Goal: Task Accomplishment & Management: Use online tool/utility

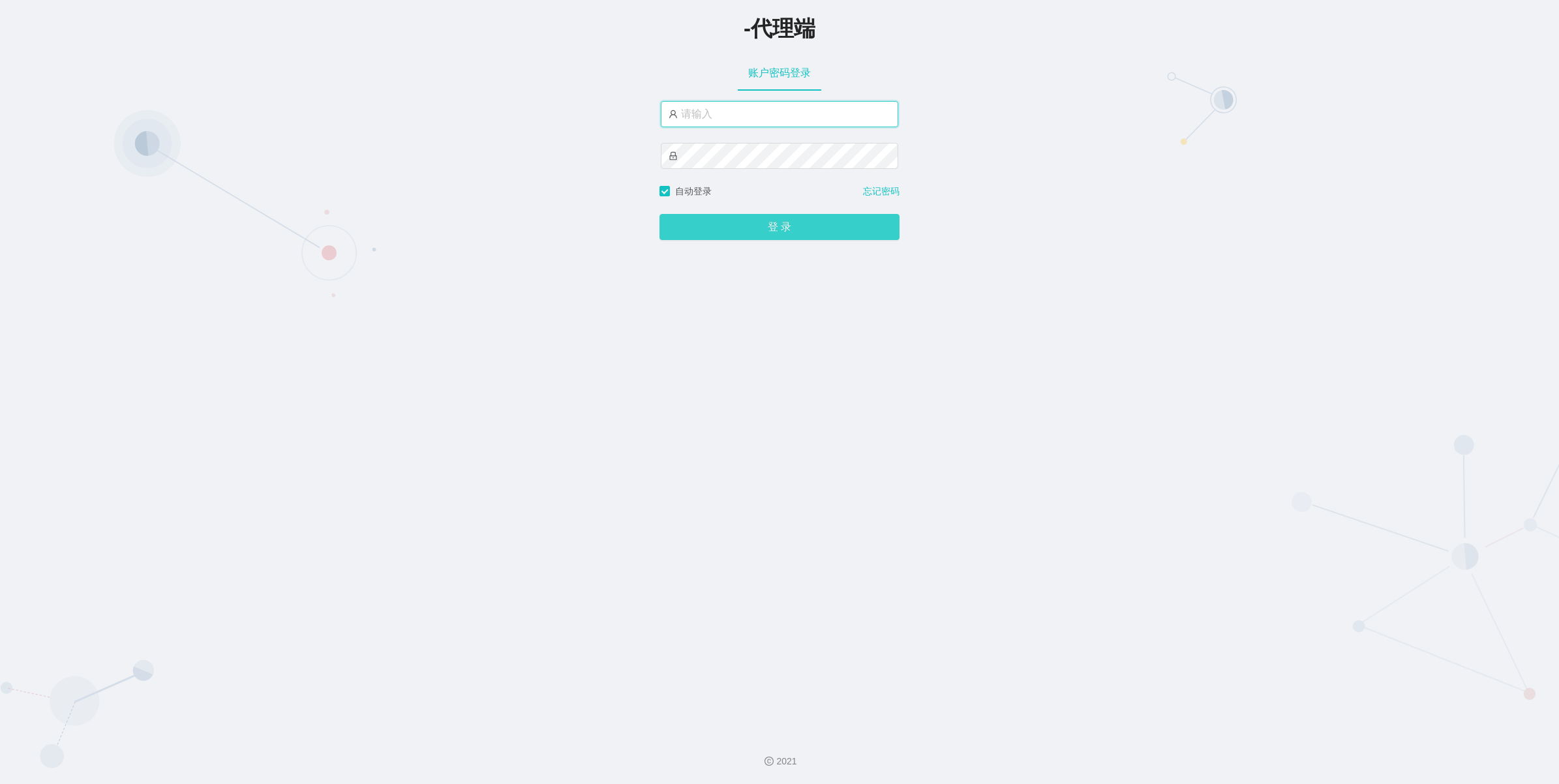
type input "azhong01"
click at [776, 228] on button "登 录" at bounding box center [779, 227] width 240 height 26
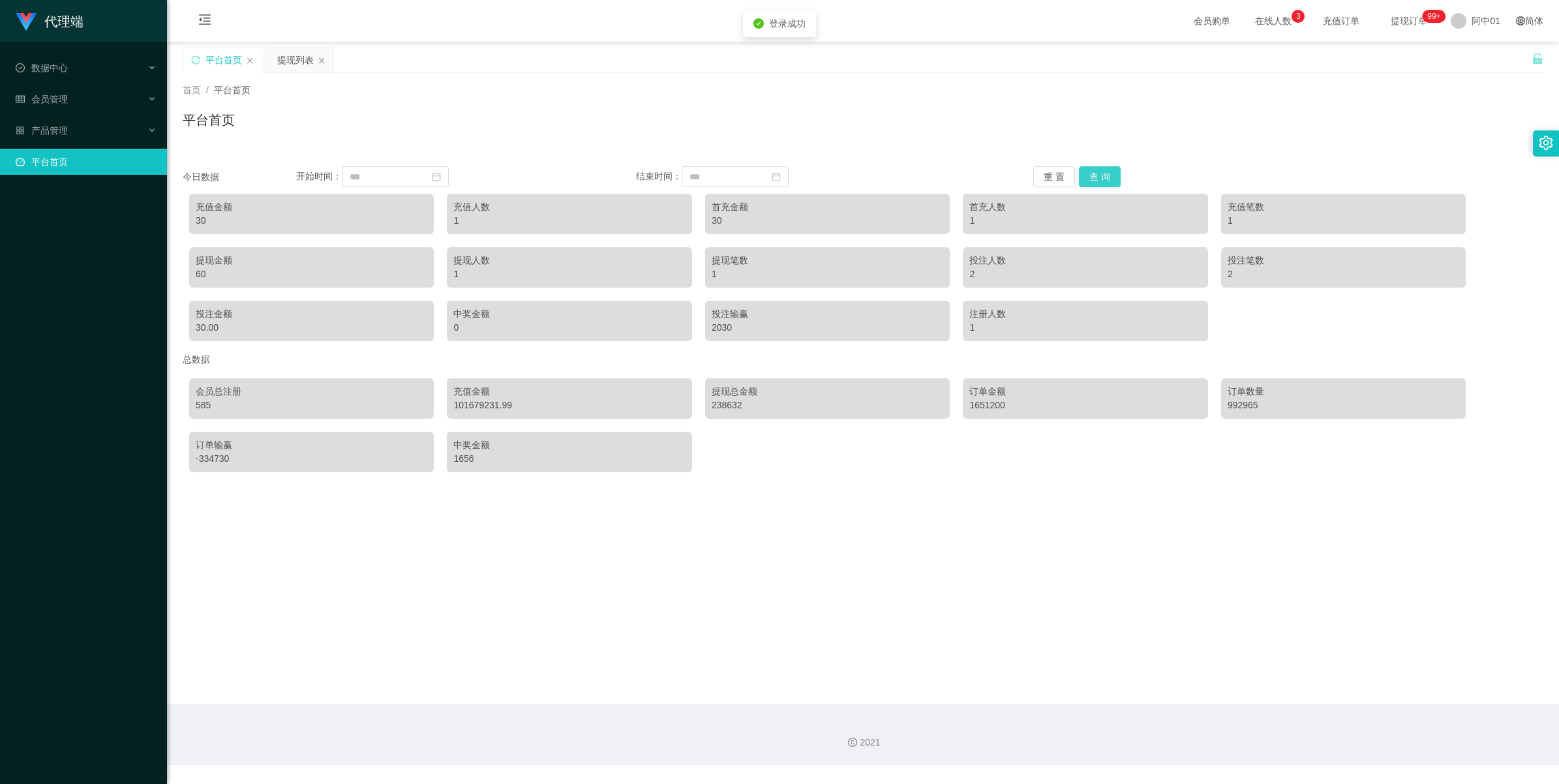
click at [1094, 180] on button "查 询" at bounding box center [1100, 176] width 42 height 21
click at [43, 101] on font "会员管理" at bounding box center [49, 99] width 36 height 10
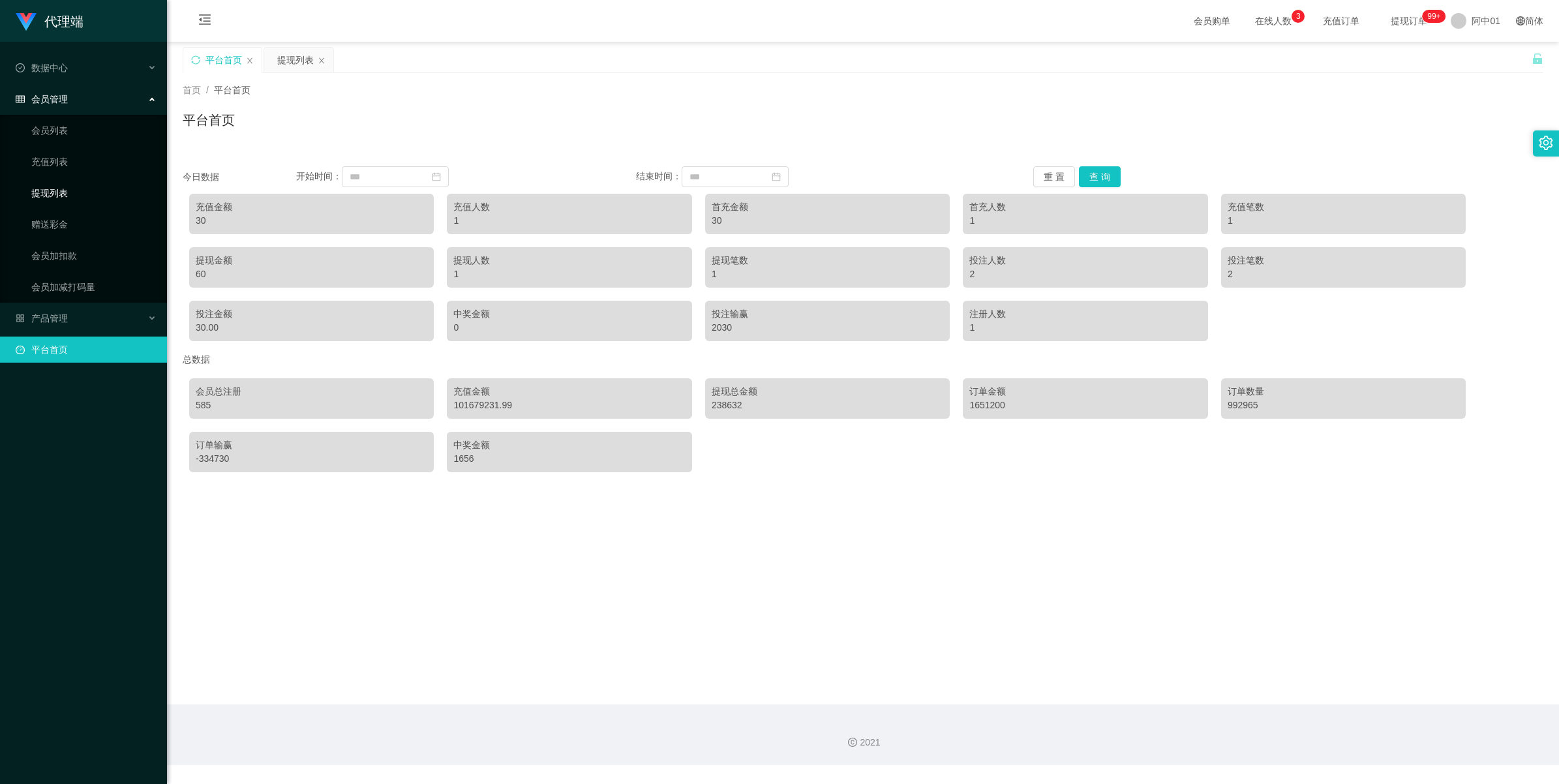
drag, startPoint x: 45, startPoint y: 197, endPoint x: 54, endPoint y: 194, distance: 9.5
click at [45, 197] on link "提现列表" at bounding box center [93, 193] width 125 height 26
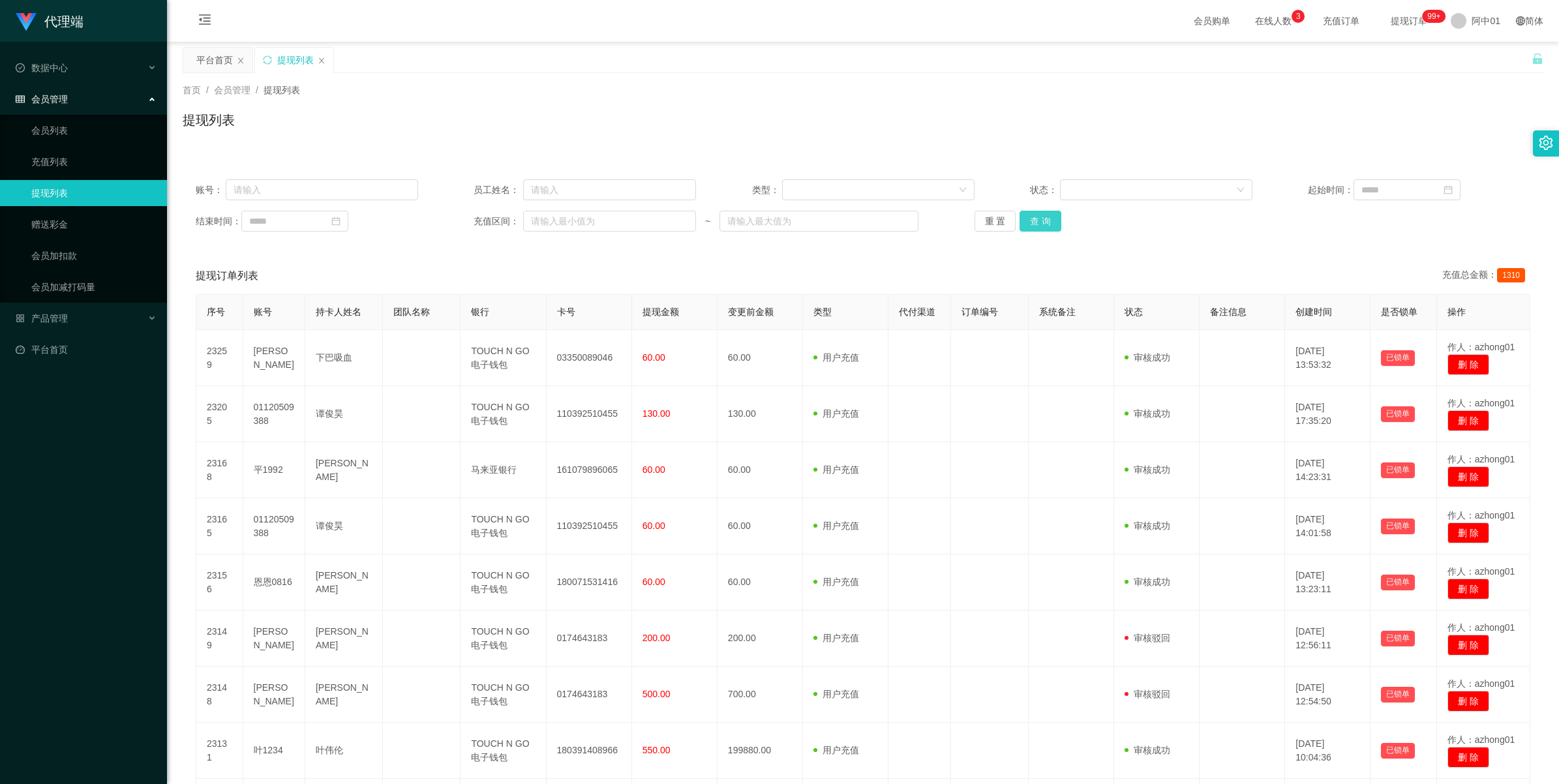
click at [1046, 215] on button "查 询" at bounding box center [1041, 221] width 42 height 21
click at [1046, 215] on div "重 置 查 询" at bounding box center [1085, 221] width 222 height 21
click at [1046, 215] on button "查 询" at bounding box center [1041, 221] width 42 height 21
click at [1046, 215] on div "重 置 查 询" at bounding box center [1085, 221] width 222 height 21
click at [1046, 215] on button "查 询" at bounding box center [1041, 221] width 42 height 21
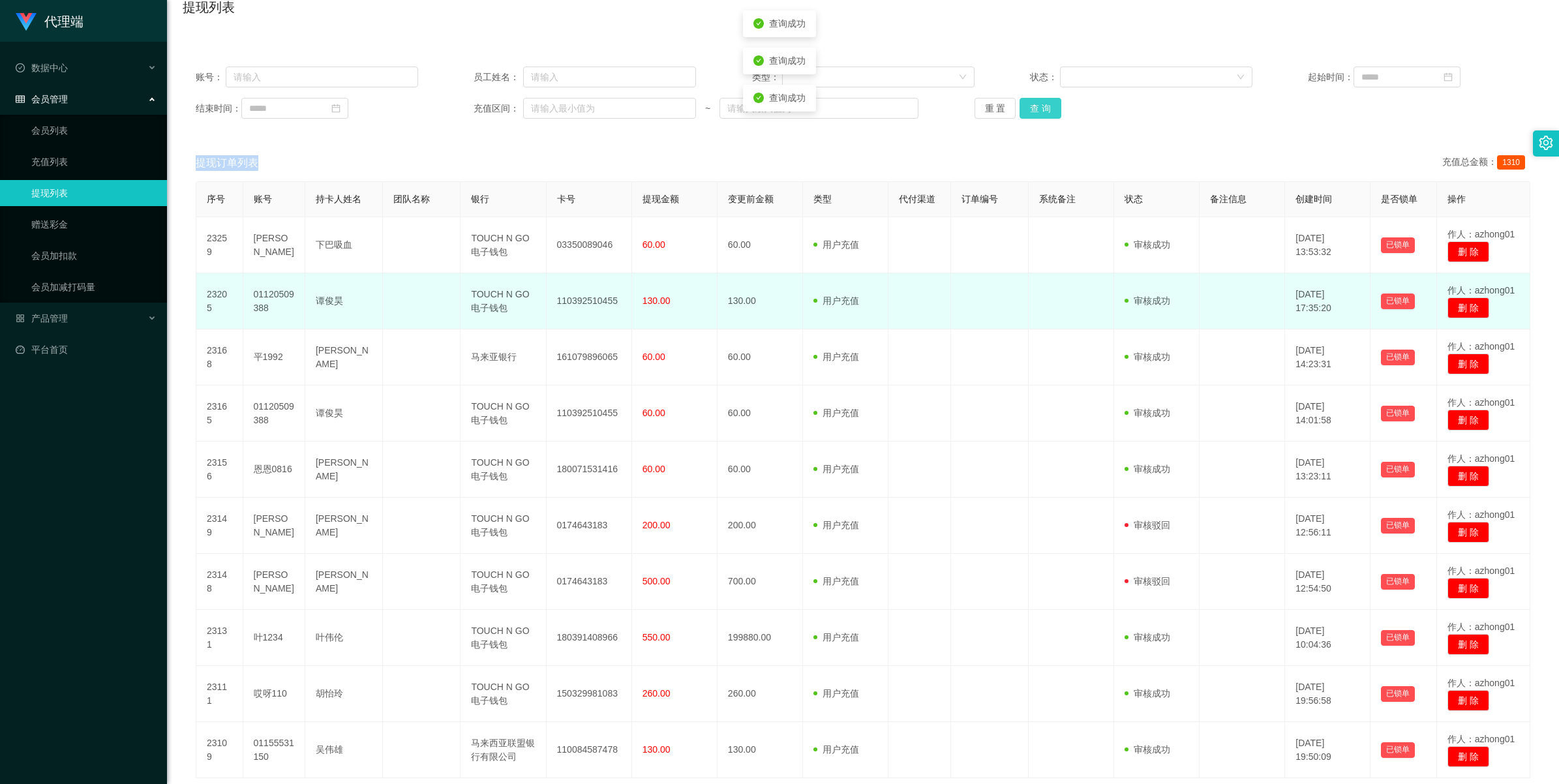
scroll to position [211, 0]
